Goal: Task Accomplishment & Management: Complete application form

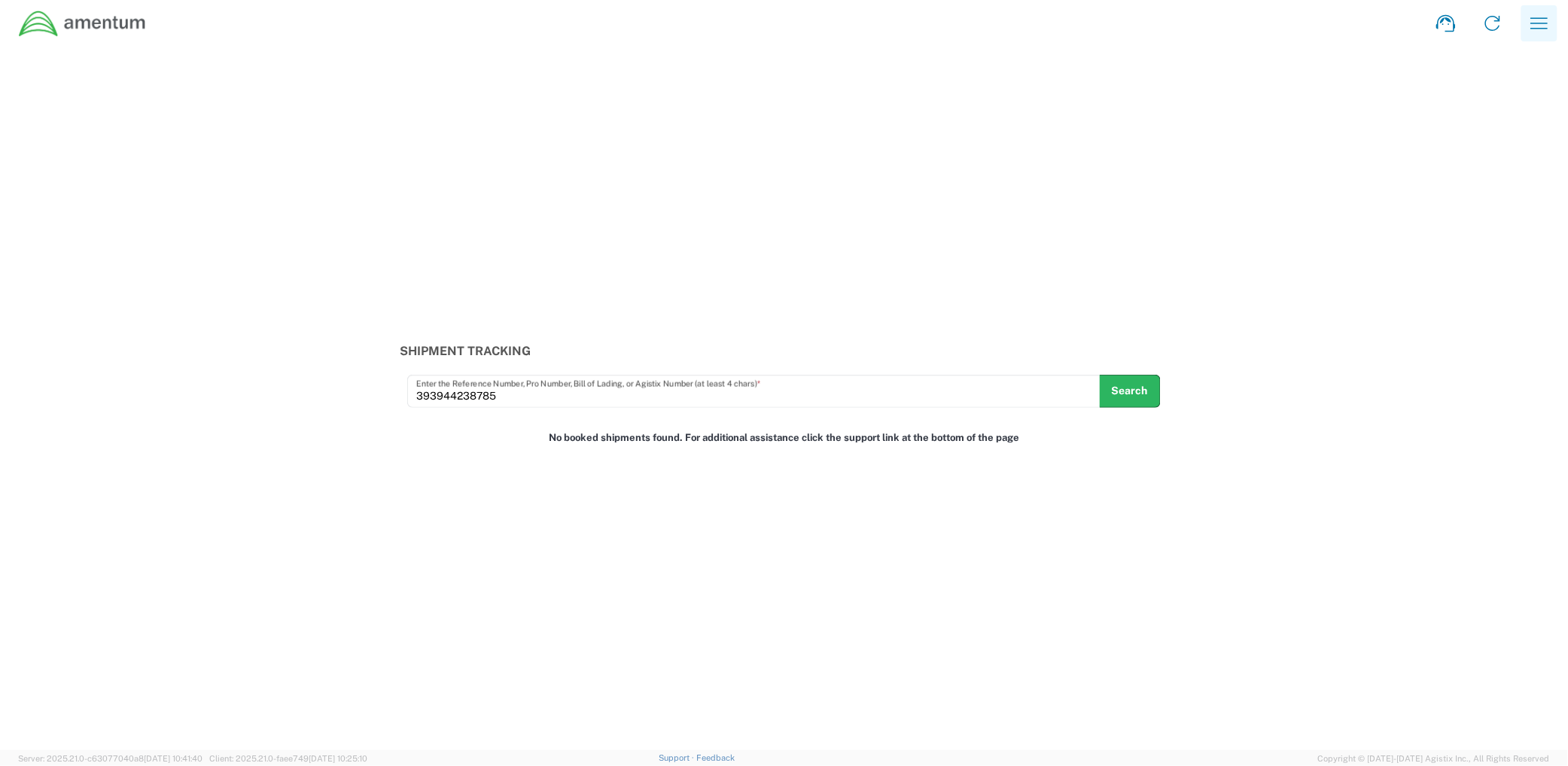
click at [1553, 22] on button "button" at bounding box center [1540, 23] width 36 height 36
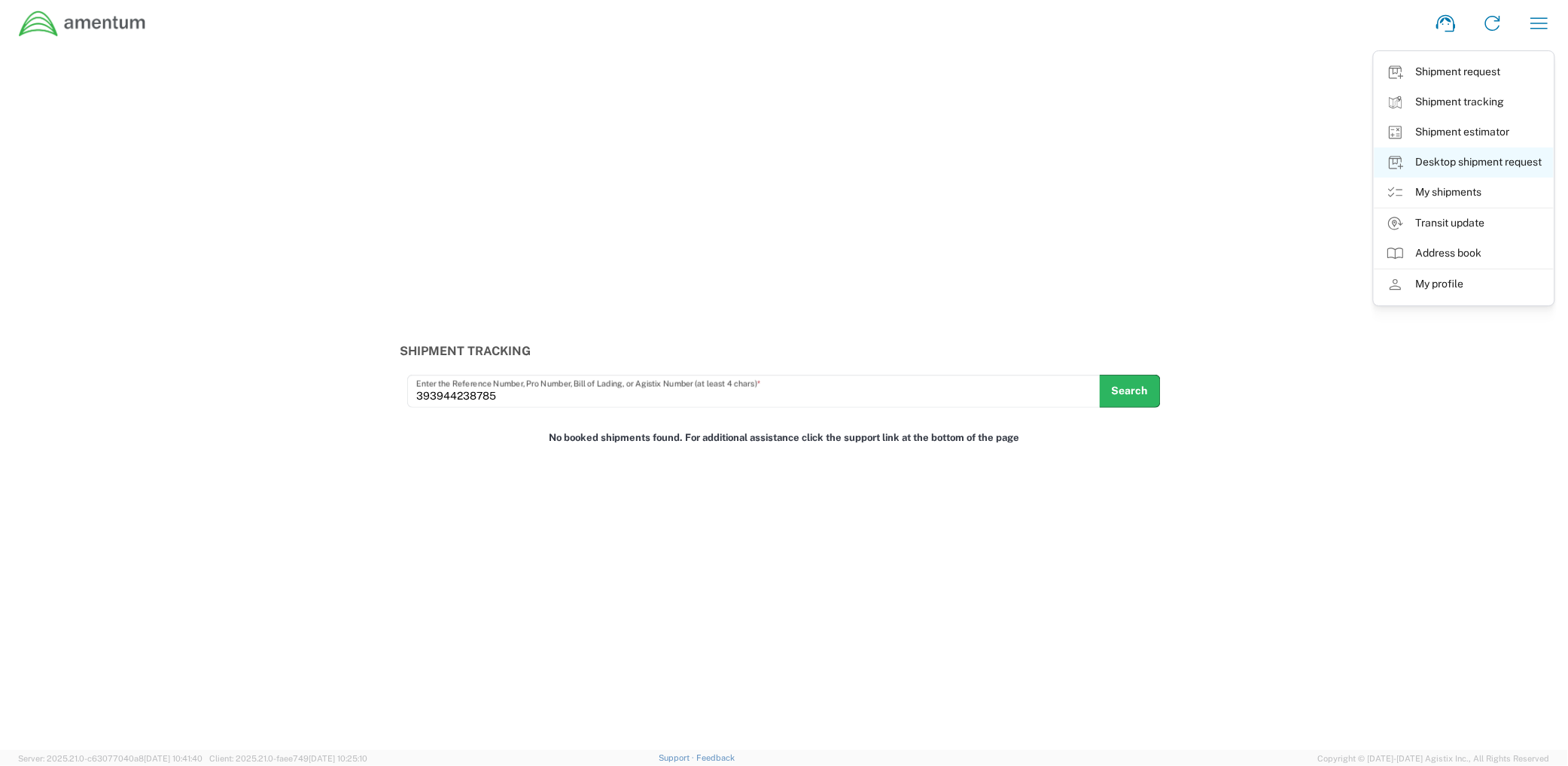
click at [1480, 167] on link "Desktop shipment request" at bounding box center [1464, 162] width 179 height 30
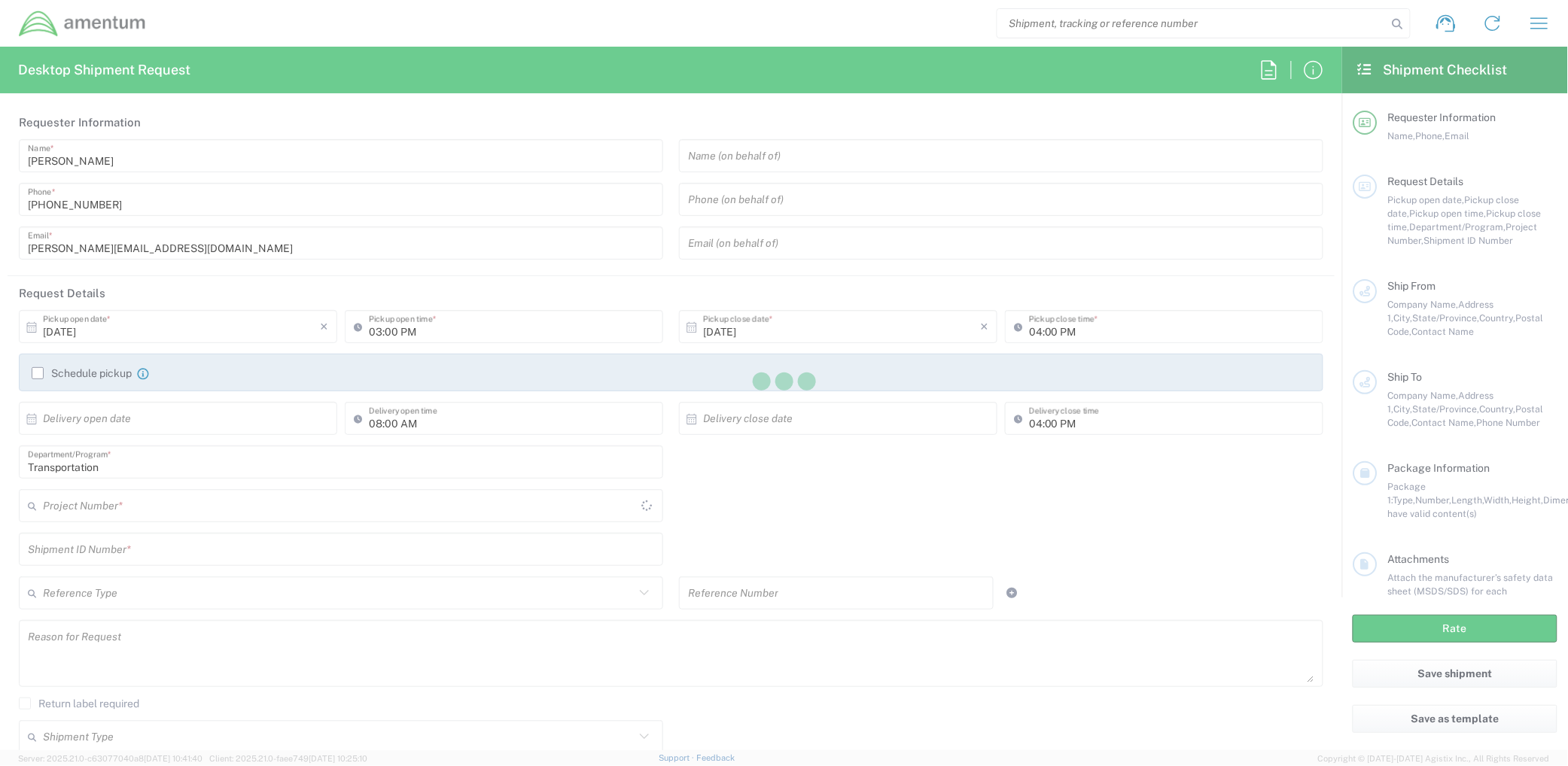
type input "[GEOGRAPHIC_DATA]"
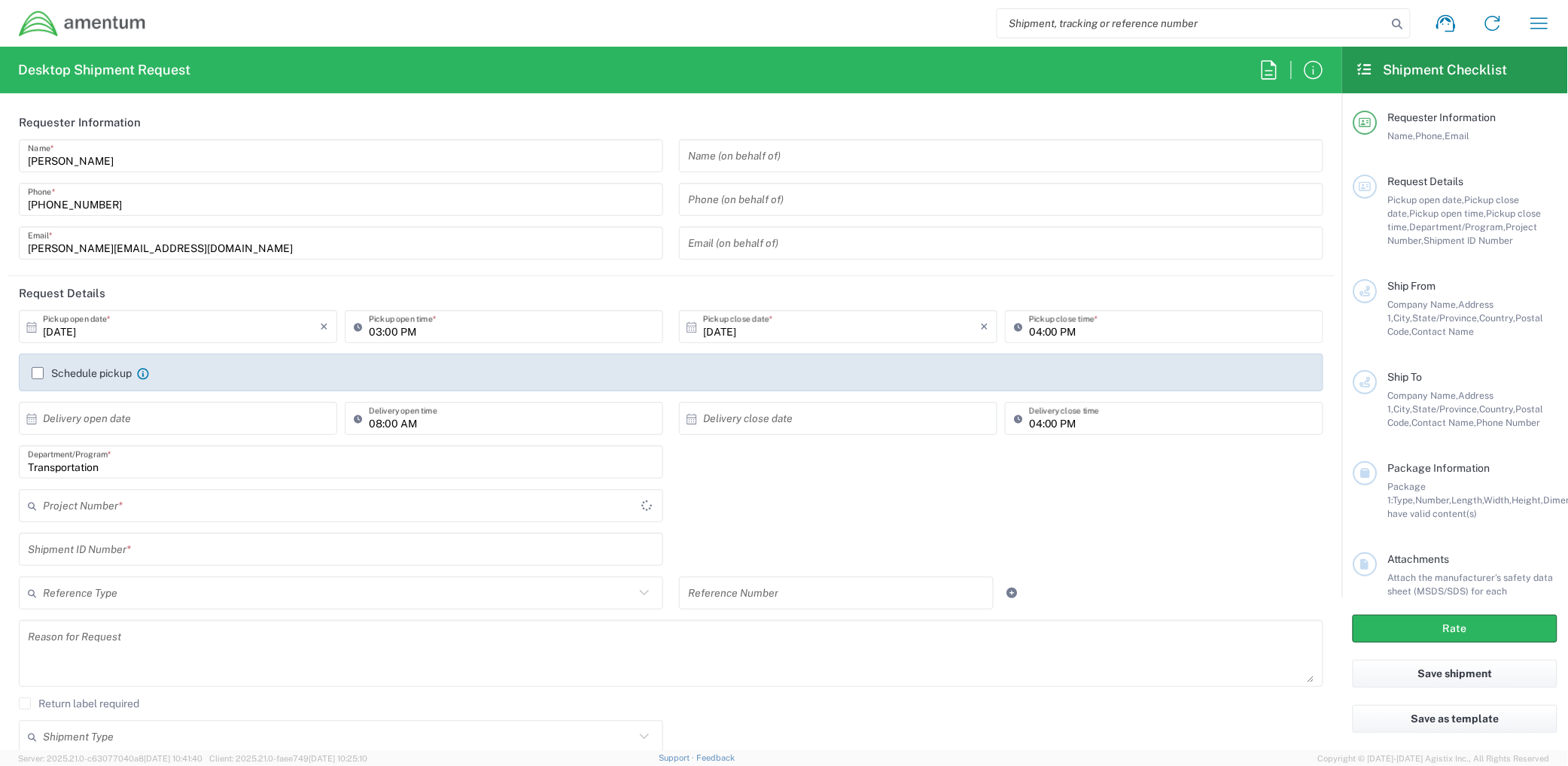
type input "001"
click at [174, 510] on input "001" at bounding box center [339, 506] width 591 height 26
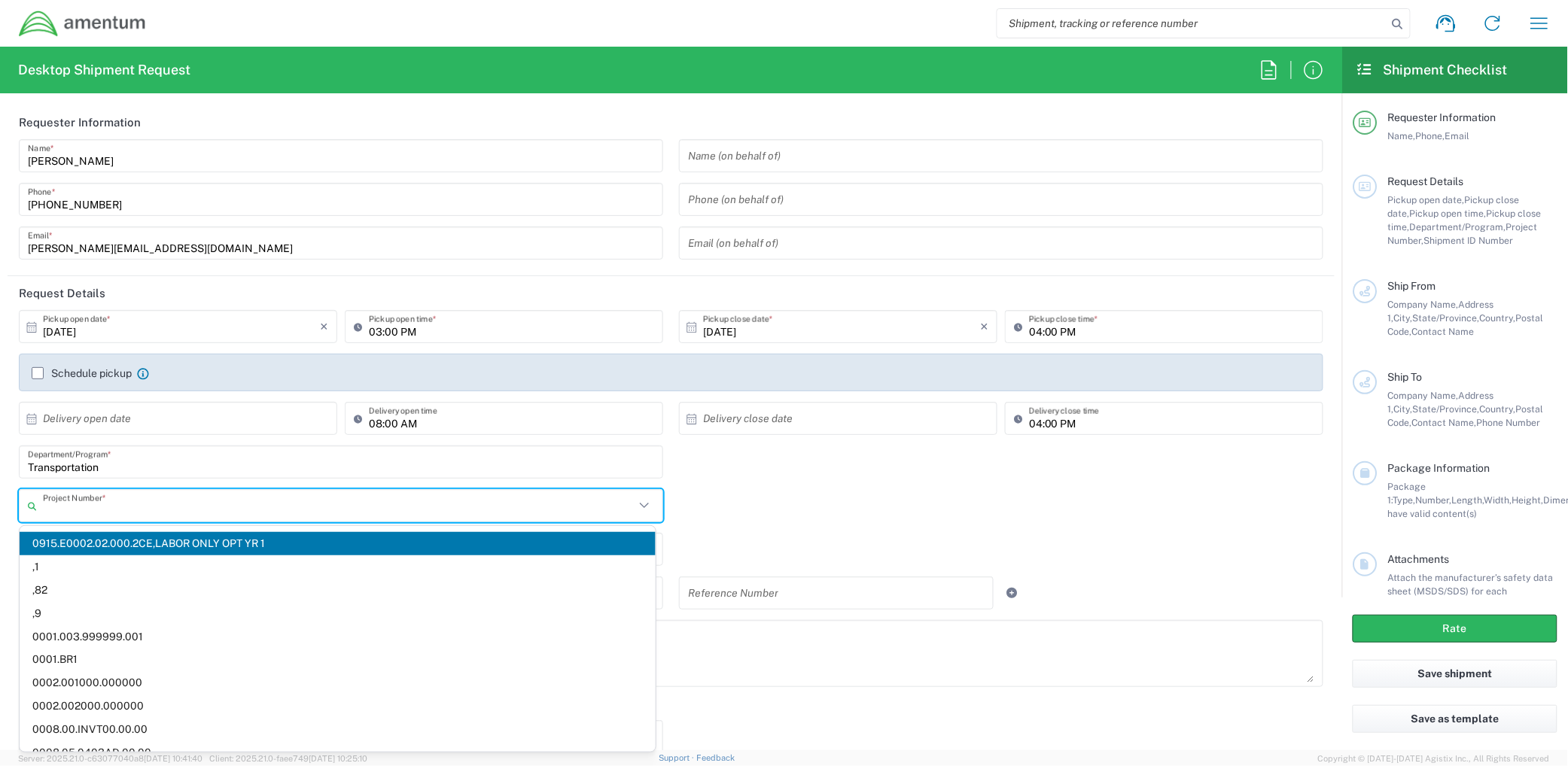
paste input "10.560.101445"
type input "10.560.101445"
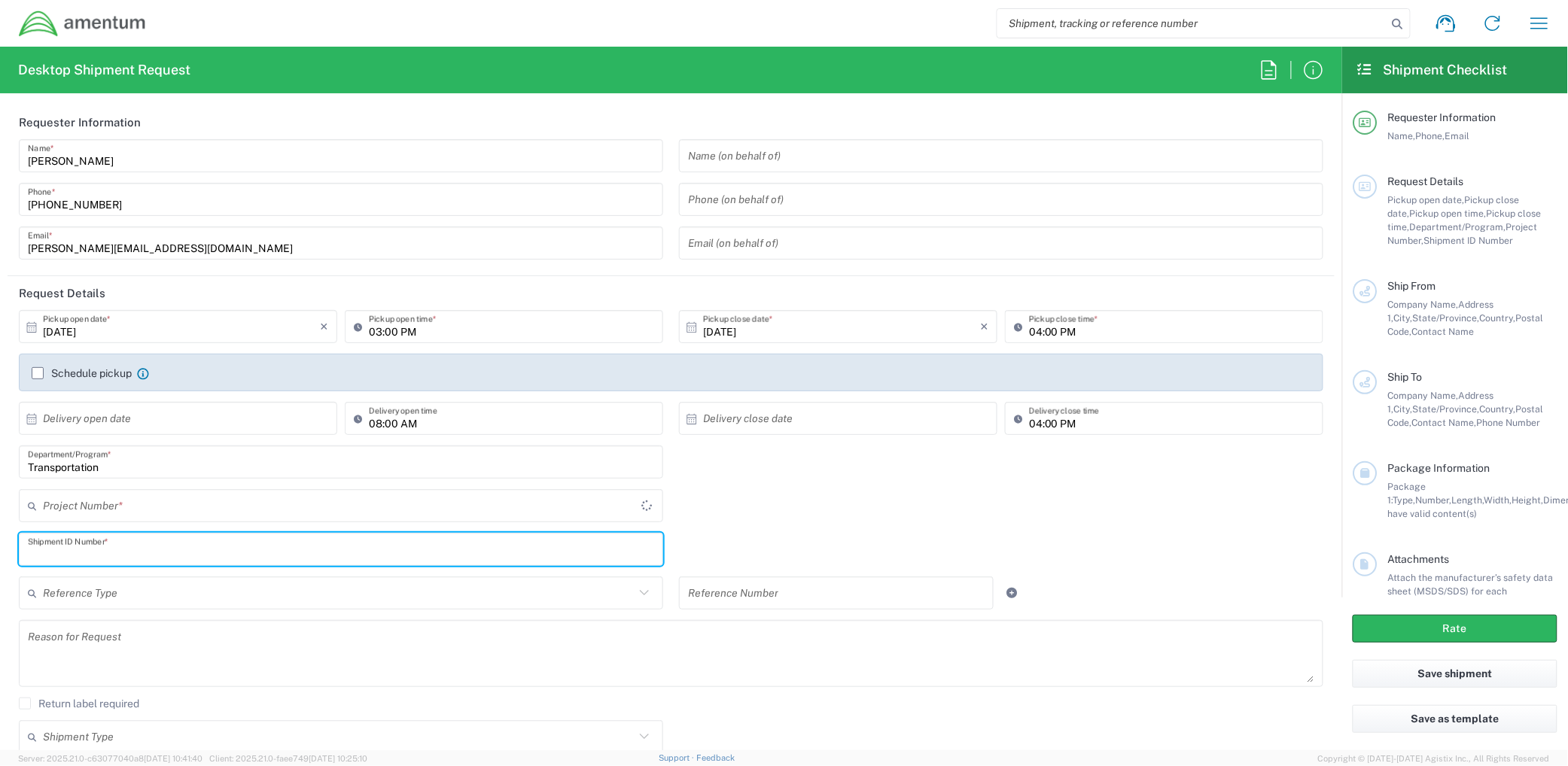
type input "001"
click at [170, 513] on input "text" at bounding box center [339, 506] width 591 height 26
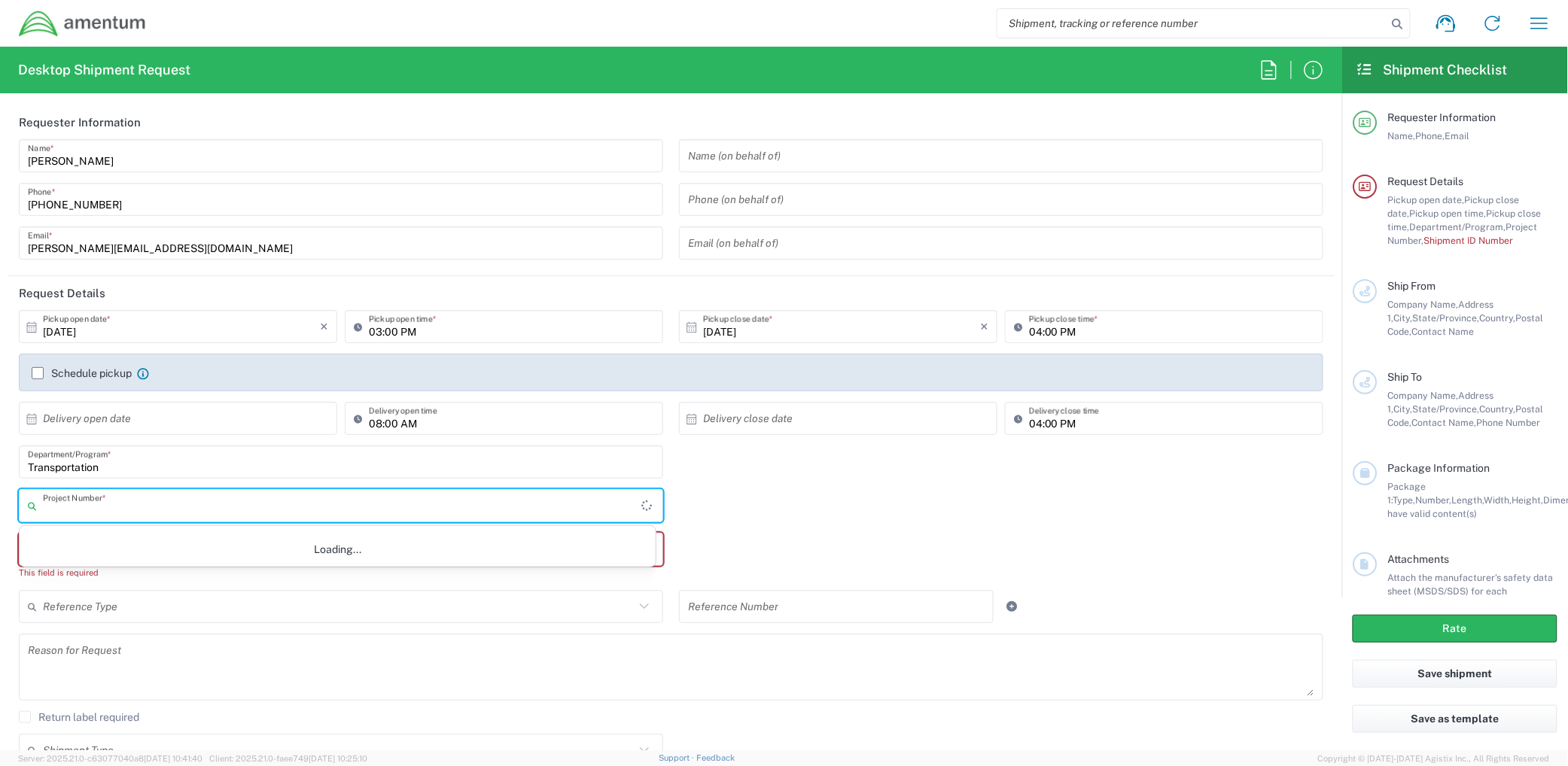
paste input "10.560.101445"
type input "10.560.101445"
